Goal: Task Accomplishment & Management: Manage account settings

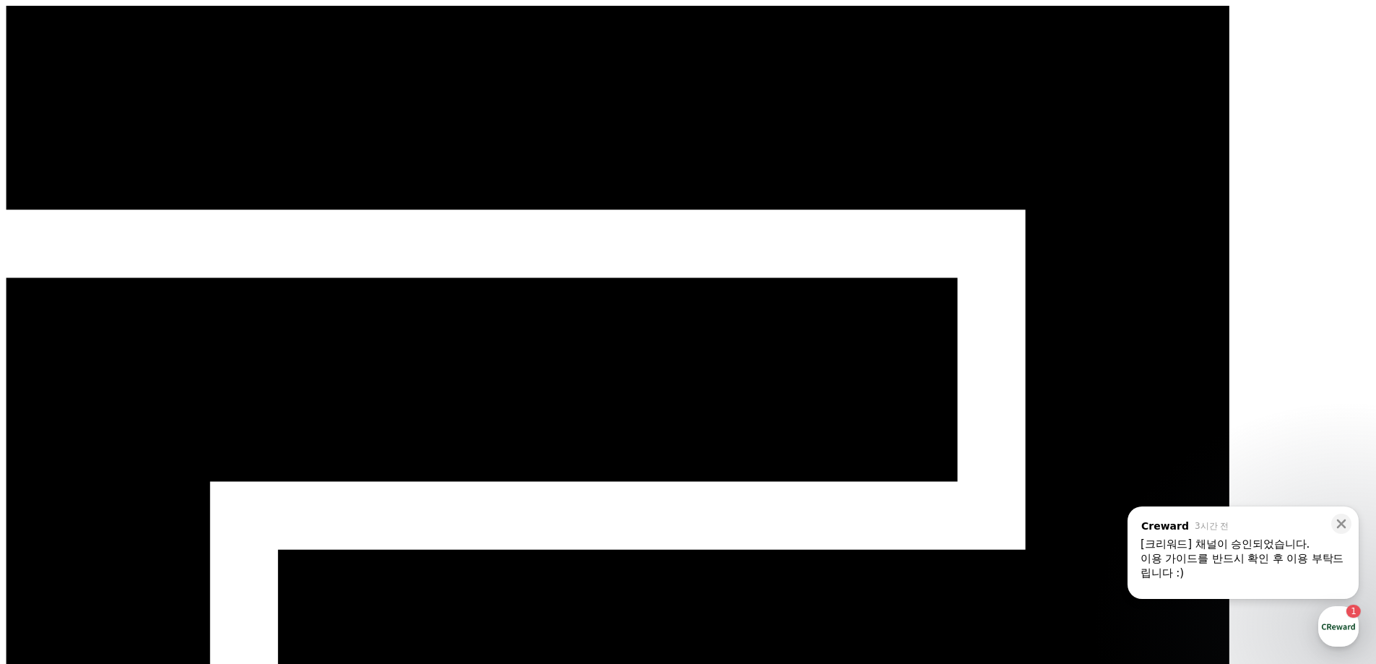
select select "**********"
drag, startPoint x: 285, startPoint y: 256, endPoint x: 751, endPoint y: 46, distance: 511.3
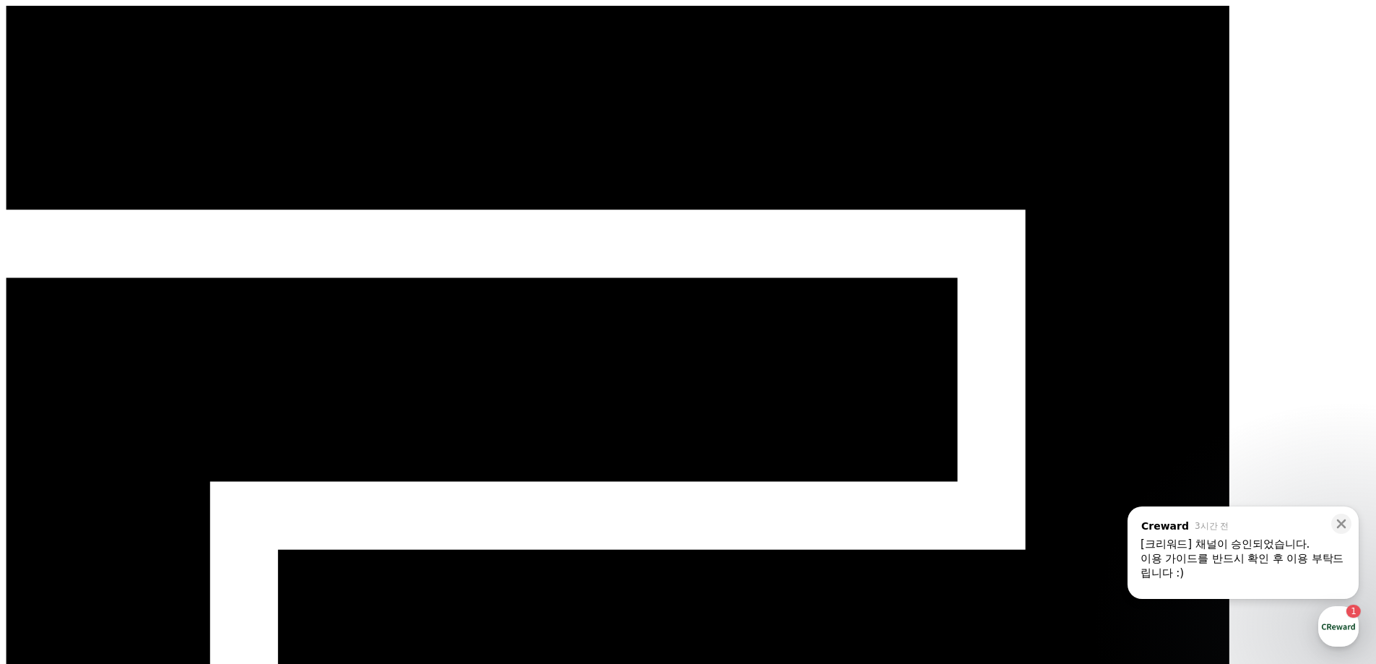
drag, startPoint x: 1092, startPoint y: 264, endPoint x: 1035, endPoint y: 296, distance: 64.7
